Goal: Navigation & Orientation: Find specific page/section

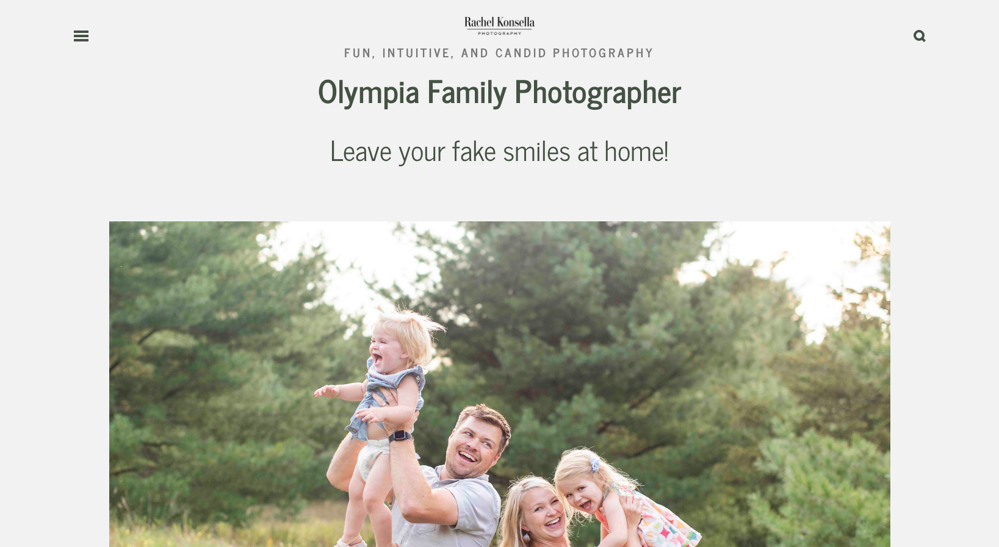
click at [80, 39] on icon at bounding box center [81, 36] width 16 height 11
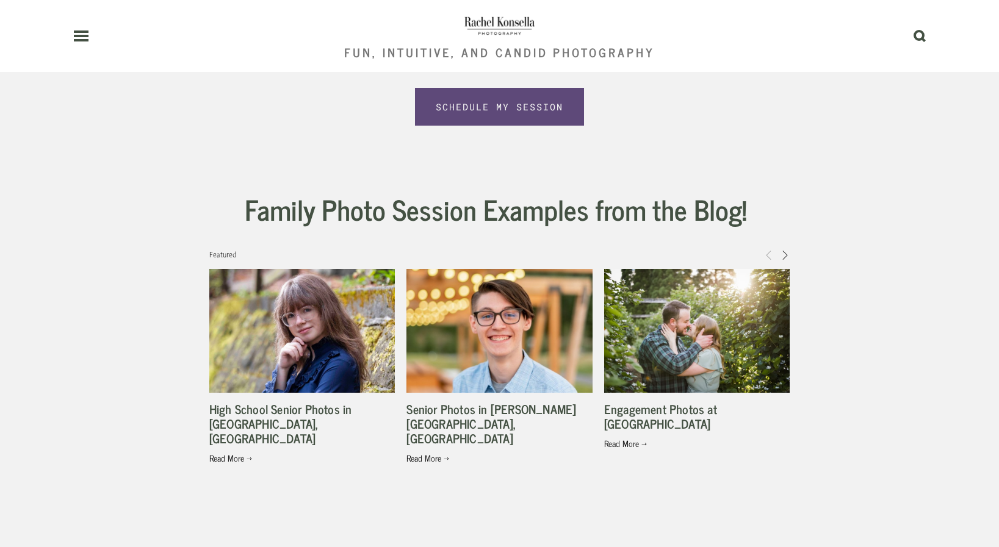
scroll to position [2502, 0]
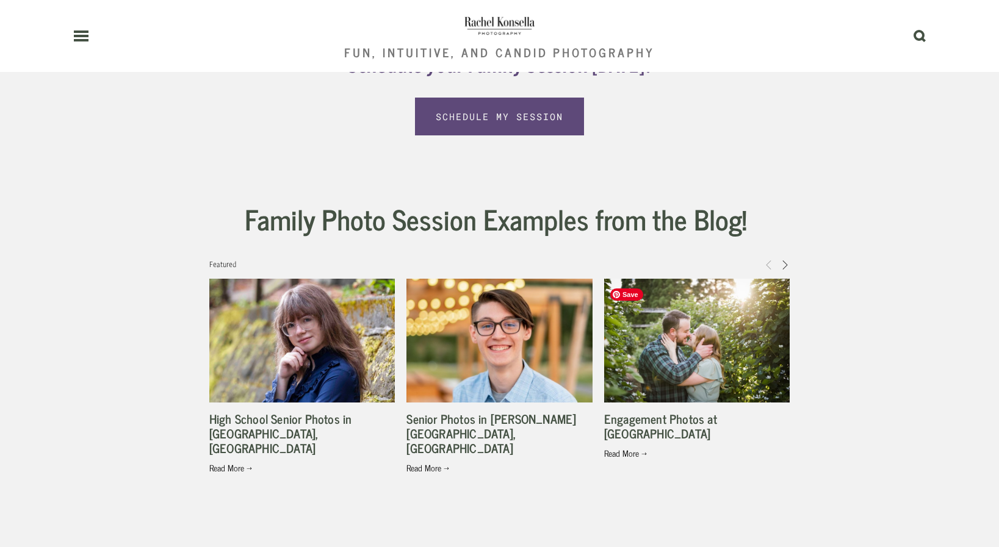
click at [782, 269] on span "Next" at bounding box center [785, 264] width 10 height 11
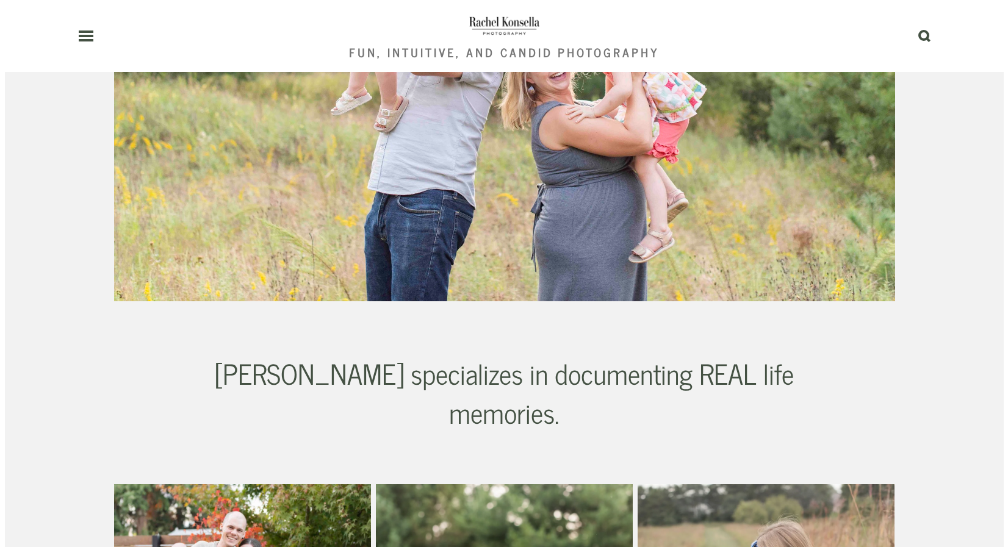
scroll to position [0, 0]
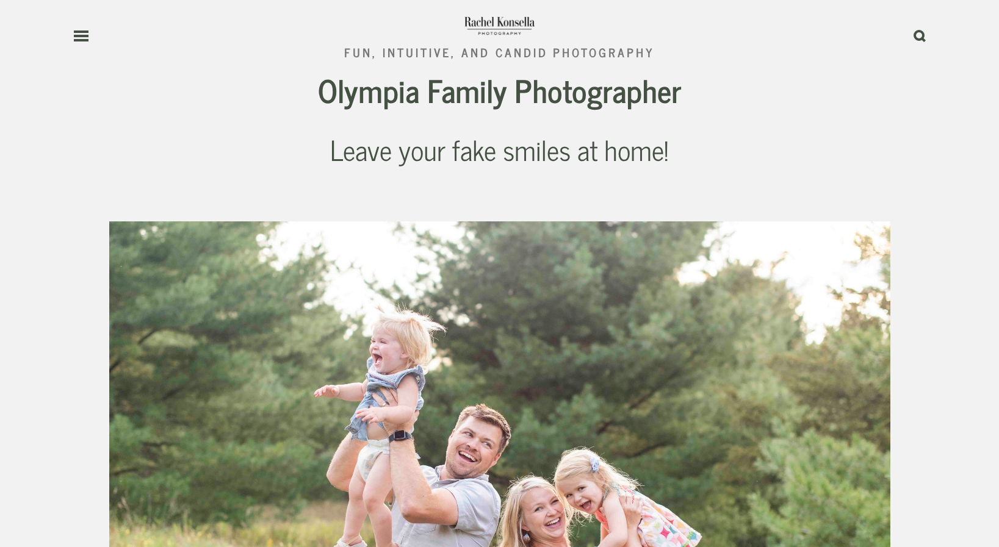
click at [90, 35] on link at bounding box center [208, 36] width 271 height 11
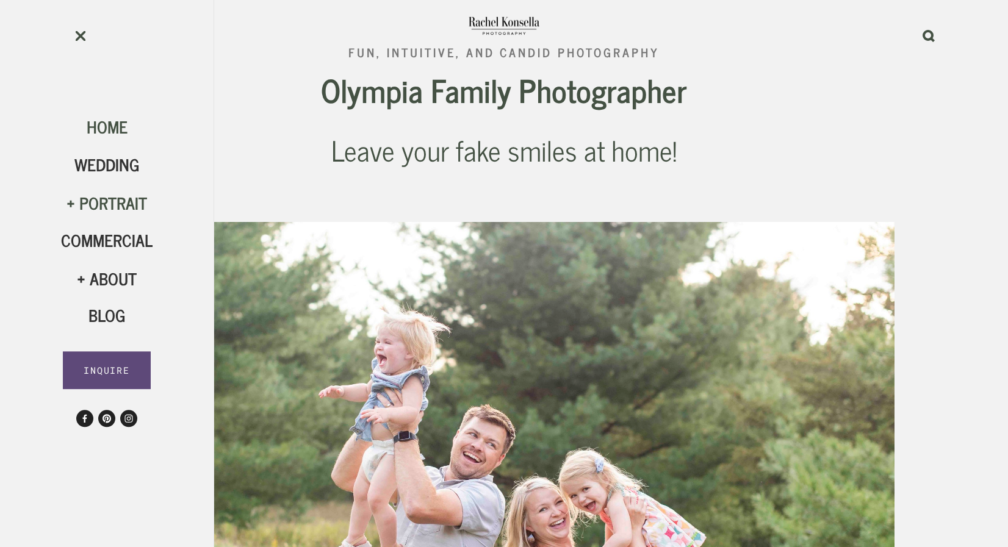
click at [122, 115] on span "Home" at bounding box center [107, 126] width 41 height 27
